Goal: Task Accomplishment & Management: Use online tool/utility

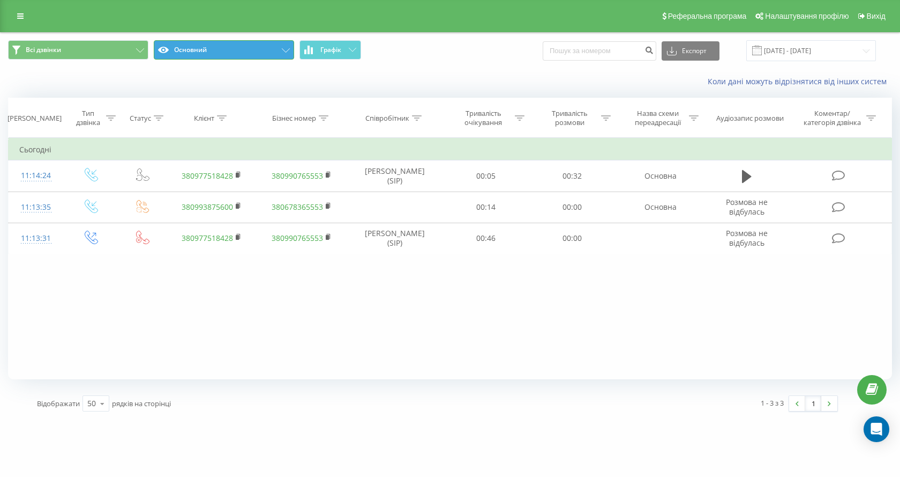
click at [207, 48] on button "Основний" at bounding box center [224, 49] width 140 height 19
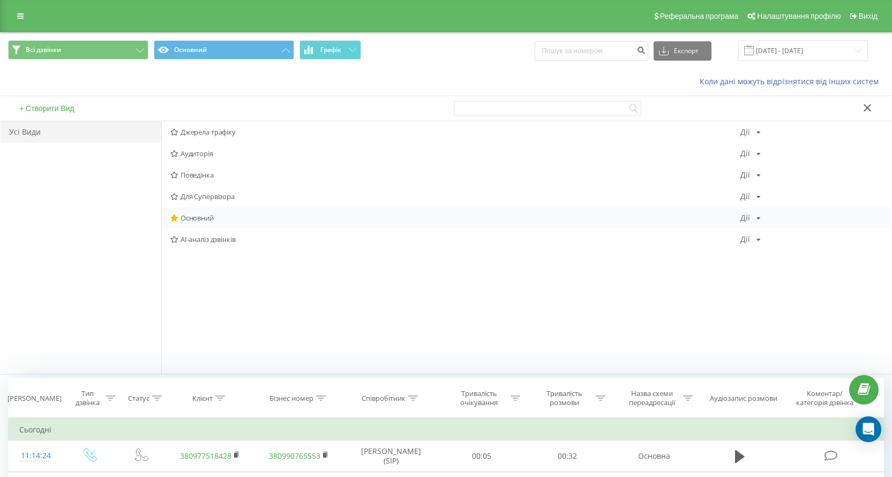
click at [198, 217] on span "Основний" at bounding box center [455, 218] width 570 height 8
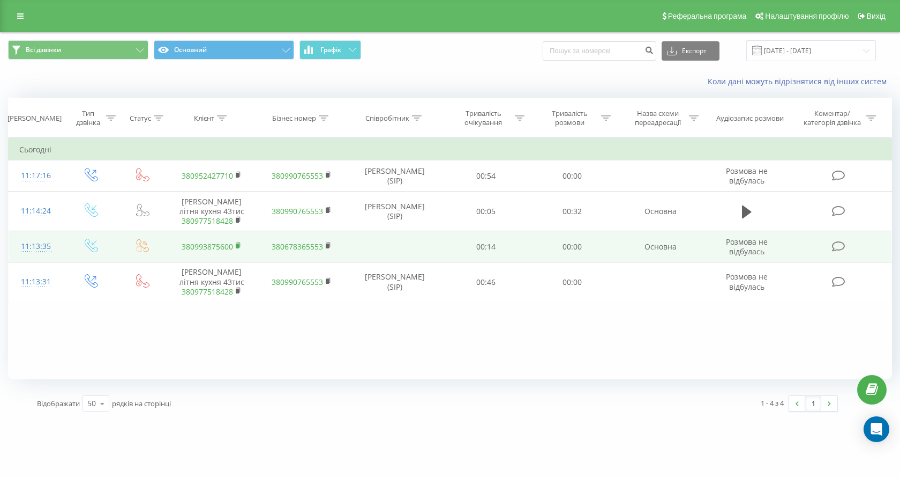
click at [237, 248] on rect at bounding box center [237, 245] width 3 height 5
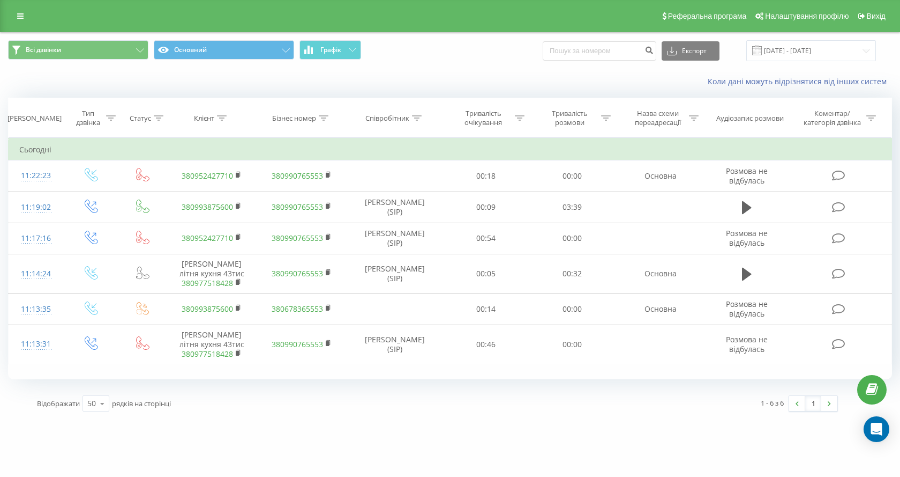
click at [383, 426] on div "ua-expert.com Проекти ua-expert.com Дашборд Центр звернень Журнал дзвінків Журн…" at bounding box center [450, 238] width 900 height 477
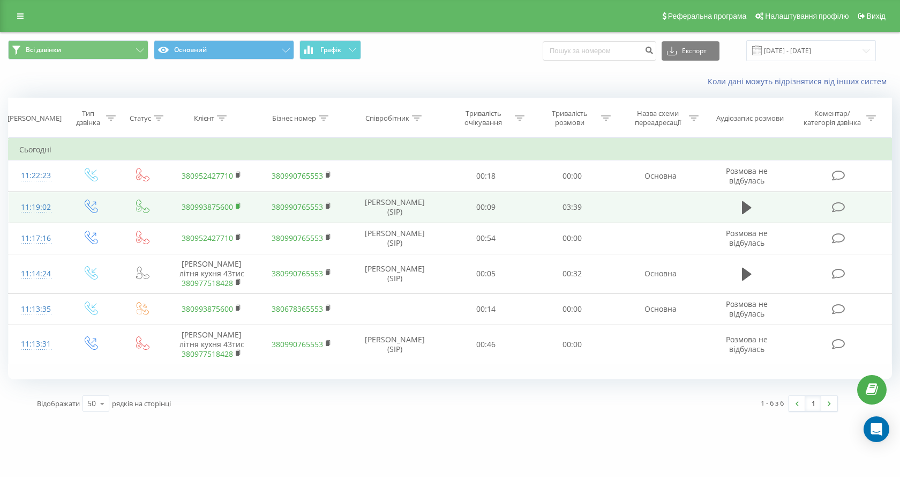
click at [236, 206] on rect at bounding box center [237, 206] width 3 height 5
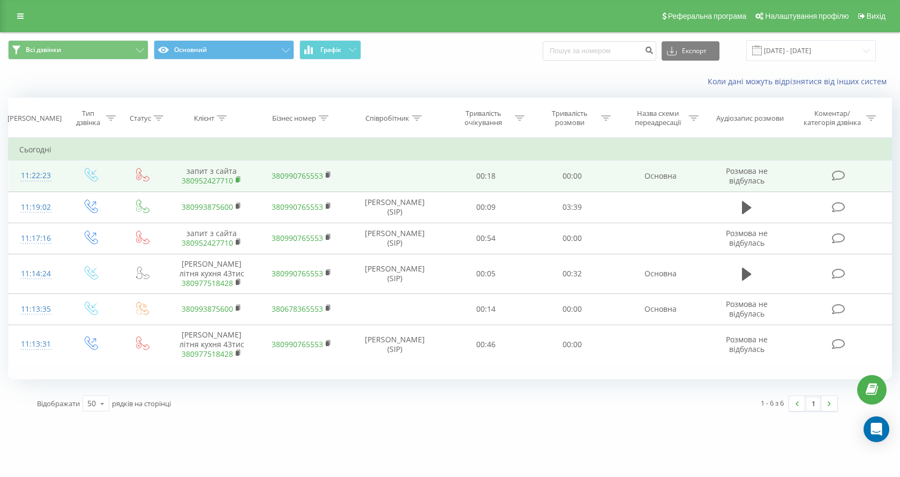
click at [239, 179] on rect at bounding box center [237, 179] width 3 height 5
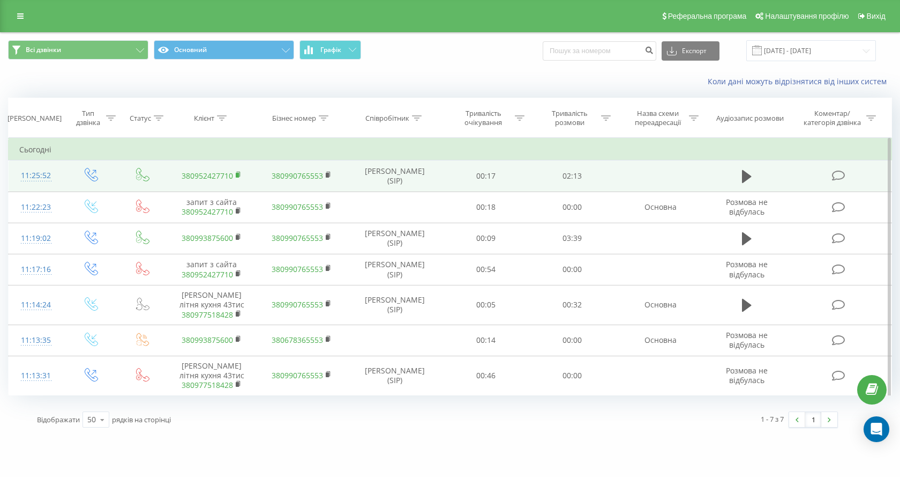
click at [237, 173] on rect at bounding box center [237, 175] width 3 height 5
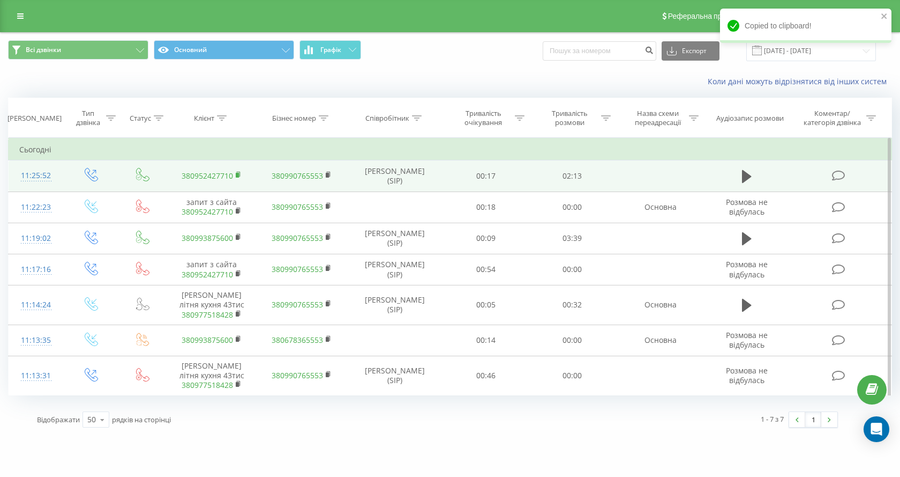
click at [238, 175] on rect at bounding box center [237, 175] width 3 height 5
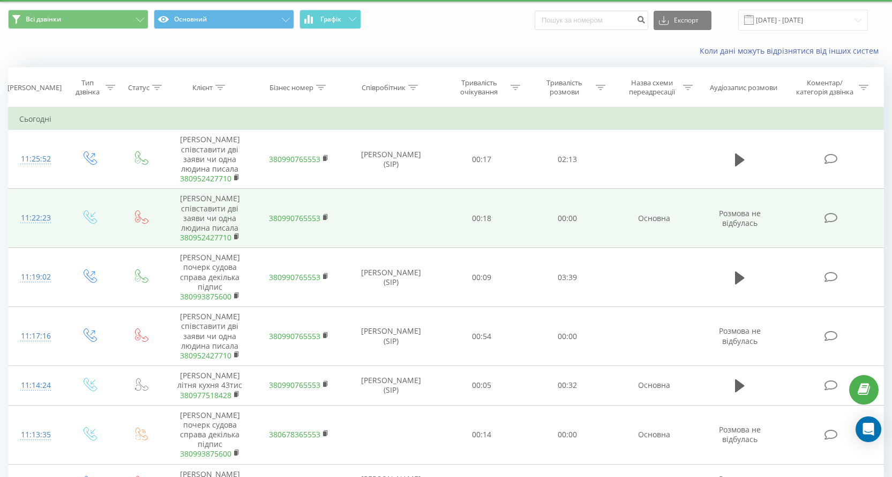
scroll to position [54, 0]
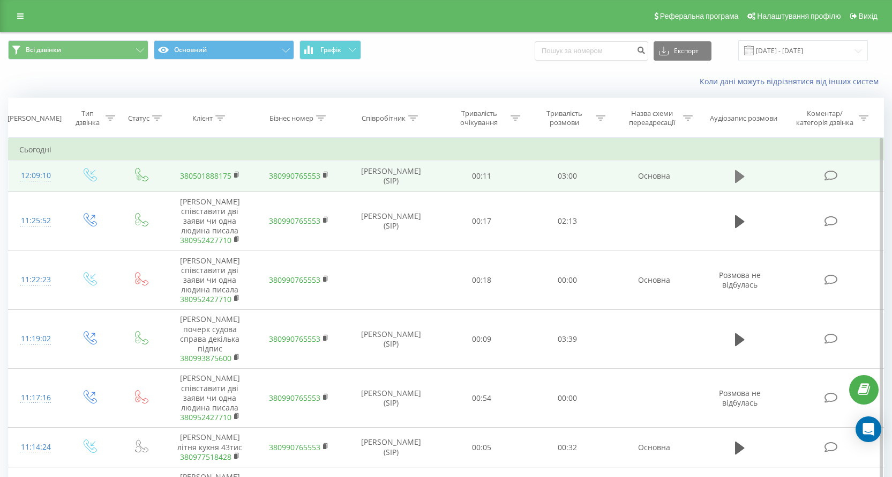
click at [740, 174] on icon at bounding box center [740, 176] width 10 height 13
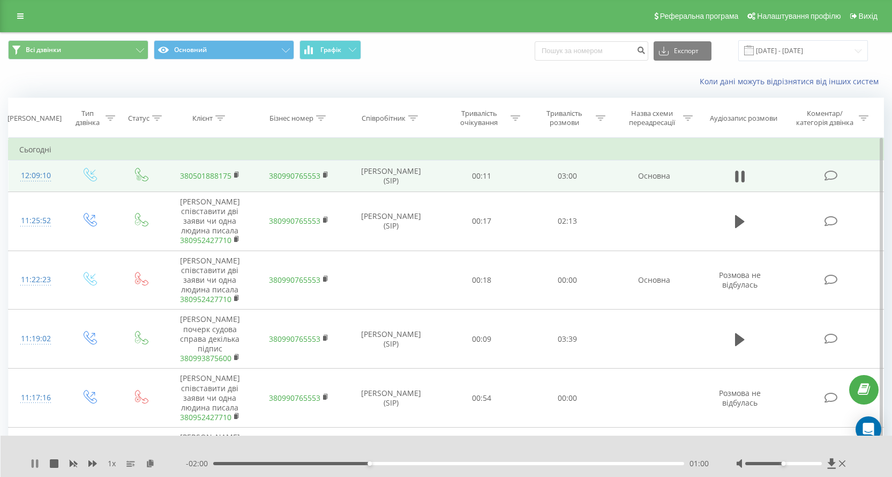
click at [33, 465] on icon at bounding box center [33, 463] width 2 height 9
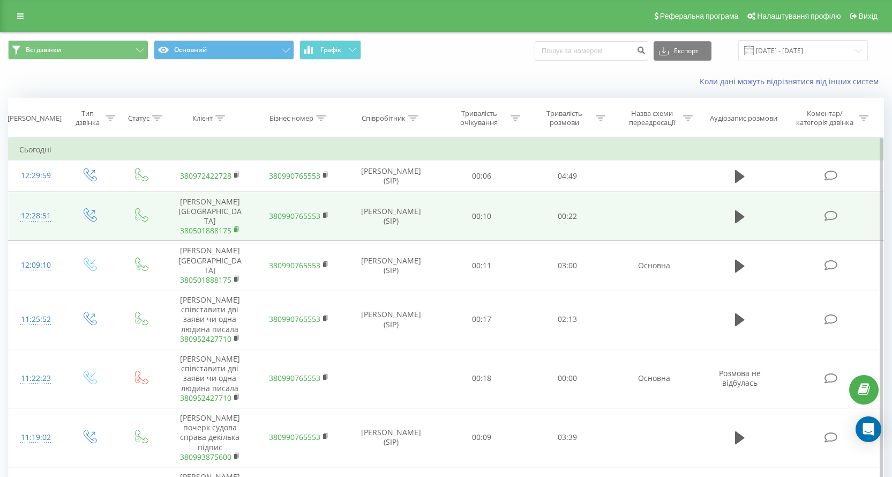
click at [237, 226] on icon at bounding box center [237, 230] width 6 height 8
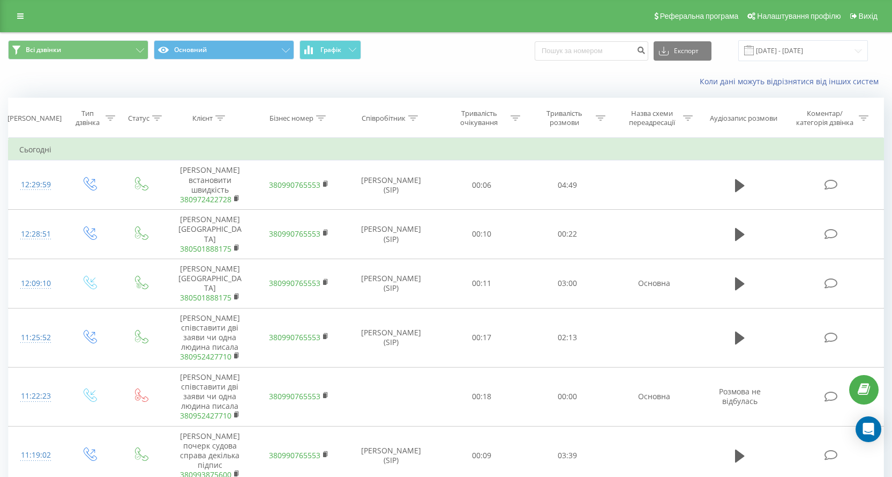
click at [234, 80] on div "Коли дані можуть відрізнятися вiд інших систем" at bounding box center [446, 82] width 891 height 26
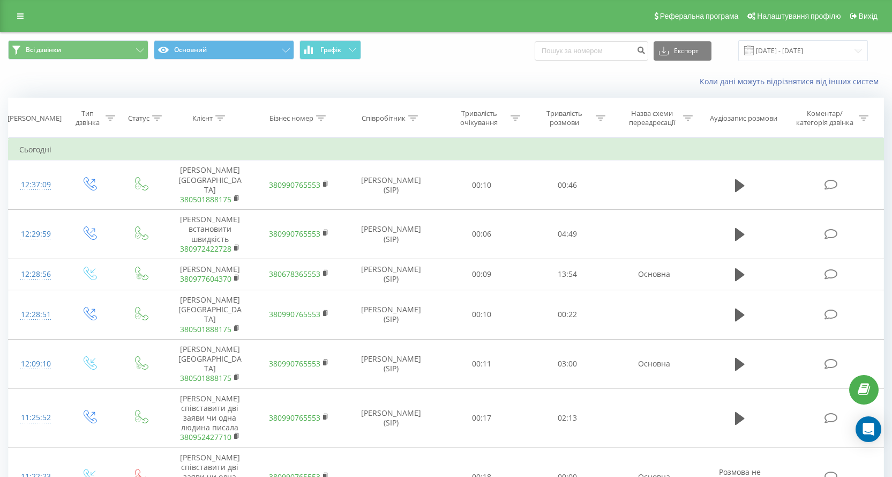
click at [204, 76] on div "Коли дані можуть відрізнятися вiд інших систем" at bounding box center [446, 82] width 891 height 26
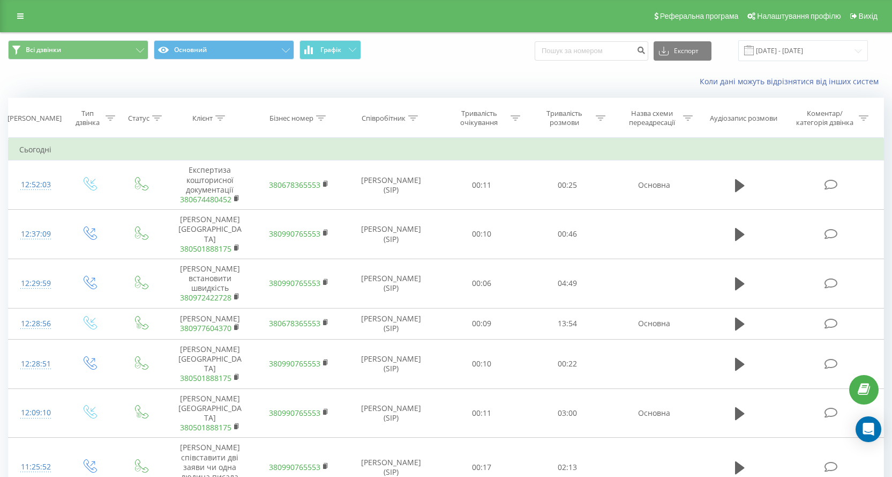
click at [210, 76] on div "Коли дані можуть відрізнятися вiд інших систем" at bounding box center [446, 82] width 891 height 26
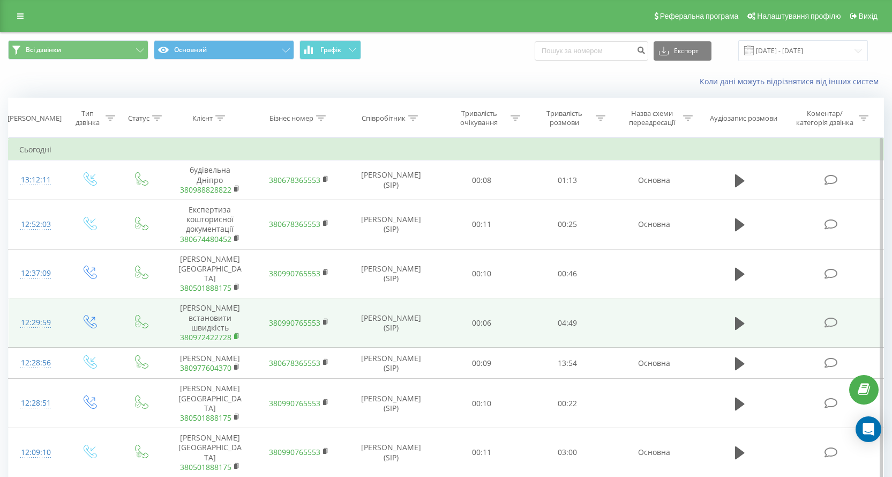
click at [235, 334] on rect at bounding box center [235, 336] width 3 height 5
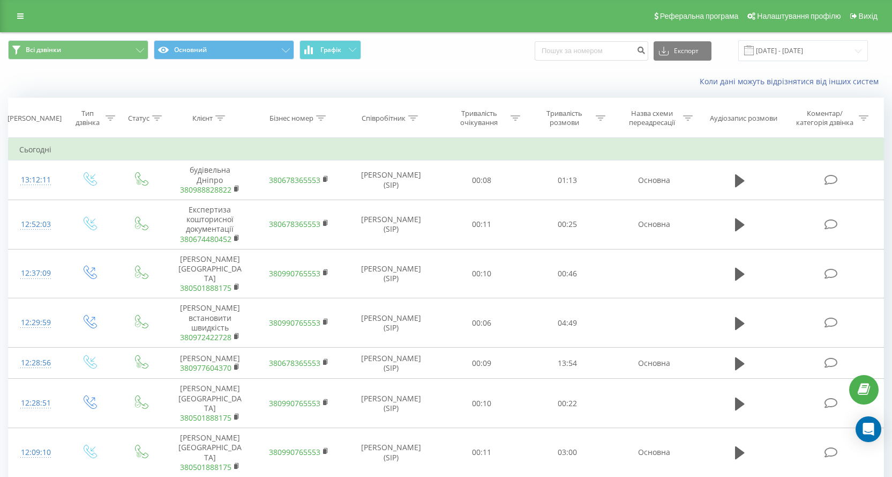
click at [444, 75] on div "Коли дані можуть відрізнятися вiд інших систем" at bounding box center [446, 82] width 891 height 26
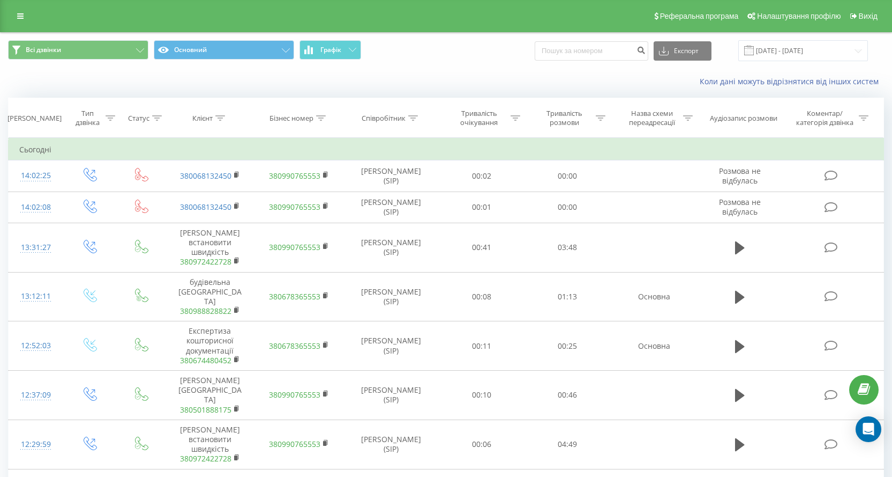
click at [225, 85] on div "Коли дані можуть відрізнятися вiд інших систем" at bounding box center [446, 82] width 891 height 26
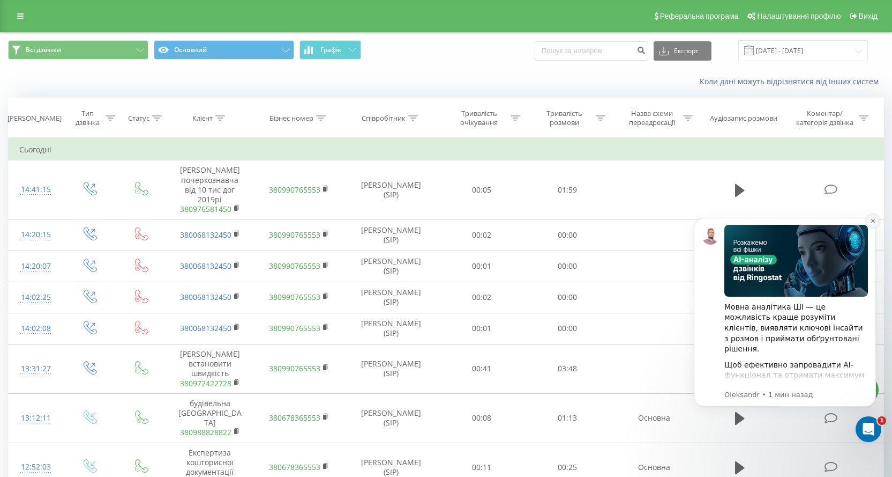
click at [873, 220] on icon "Dismiss notification" at bounding box center [873, 221] width 4 height 4
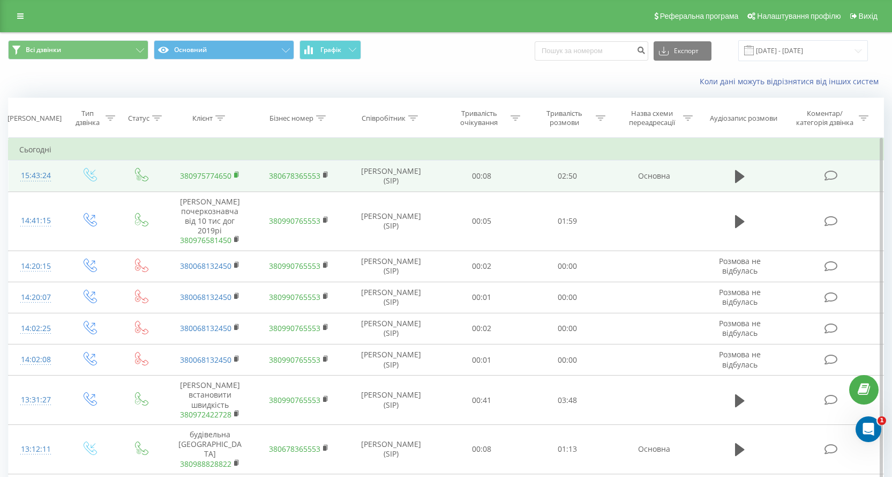
click at [235, 173] on rect at bounding box center [235, 175] width 3 height 5
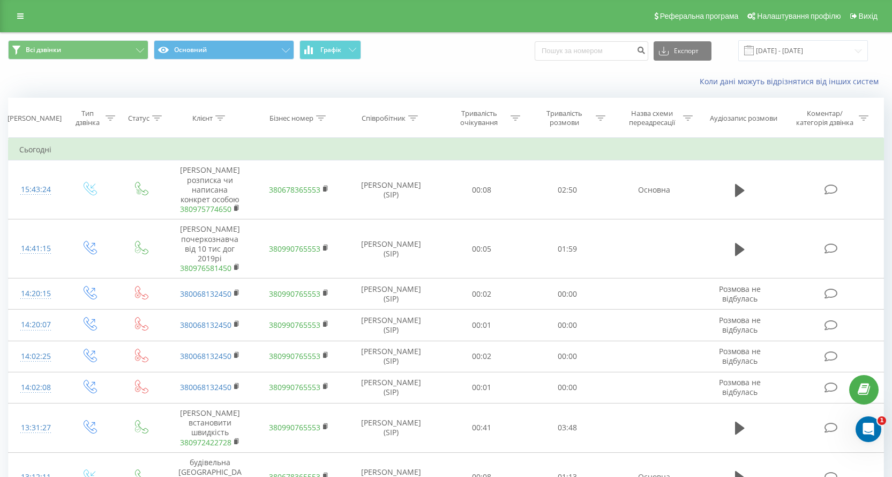
click at [519, 66] on div "Всі дзвінки Основний Графік Експорт .csv .xls .xlsx 20.08.2025 - 20.08.2025" at bounding box center [446, 51] width 891 height 36
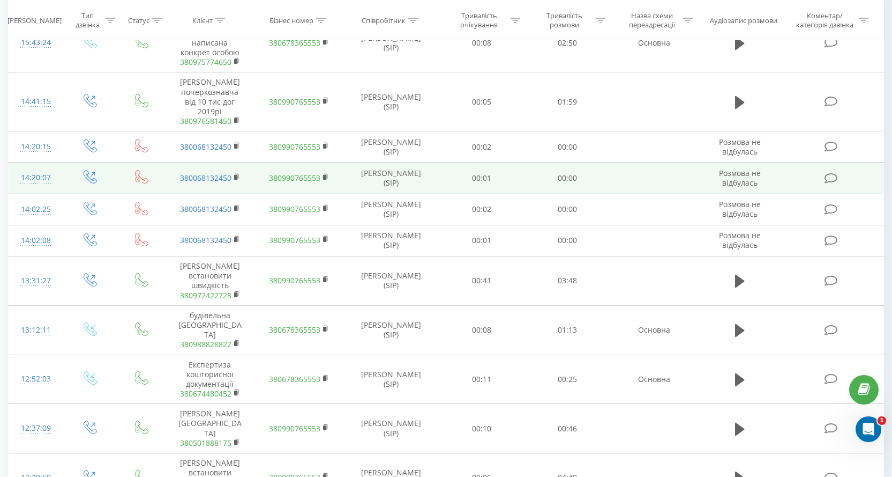
scroll to position [161, 0]
